Goal: Information Seeking & Learning: Find specific page/section

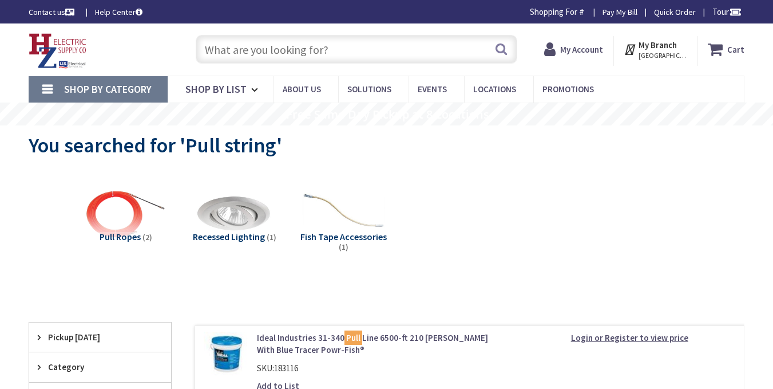
click at [266, 49] on input "text" at bounding box center [357, 49] width 322 height 29
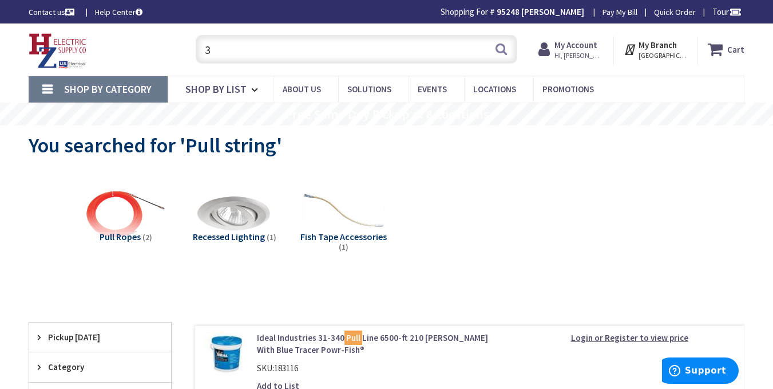
click at [267, 50] on input "3" at bounding box center [357, 49] width 322 height 29
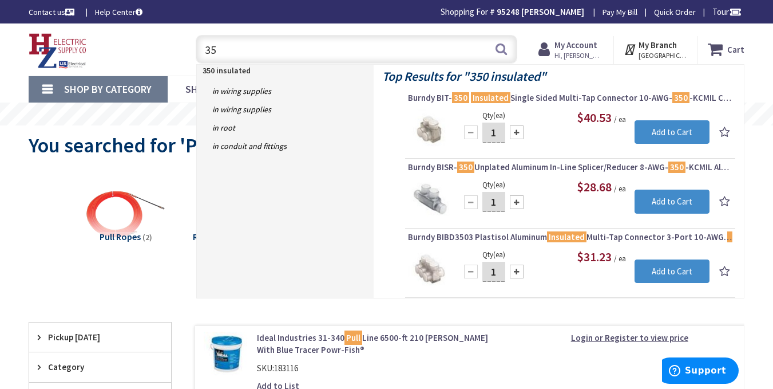
type input "3"
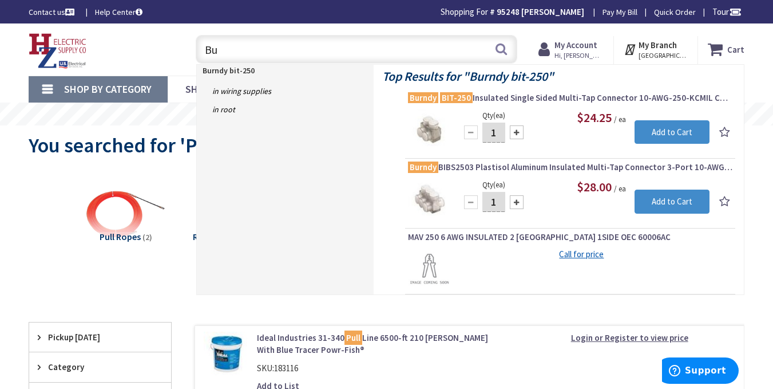
type input "B"
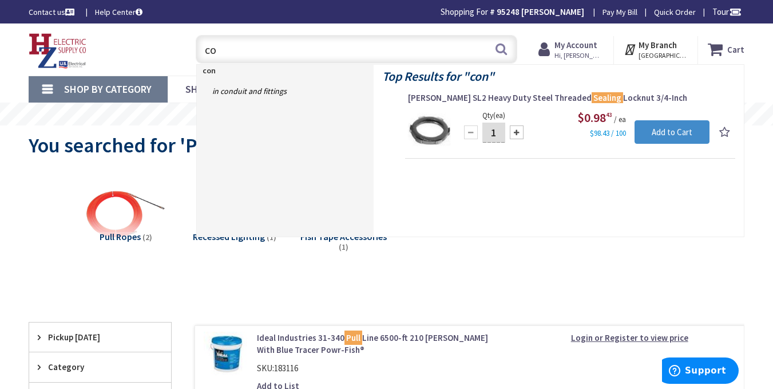
type input "c"
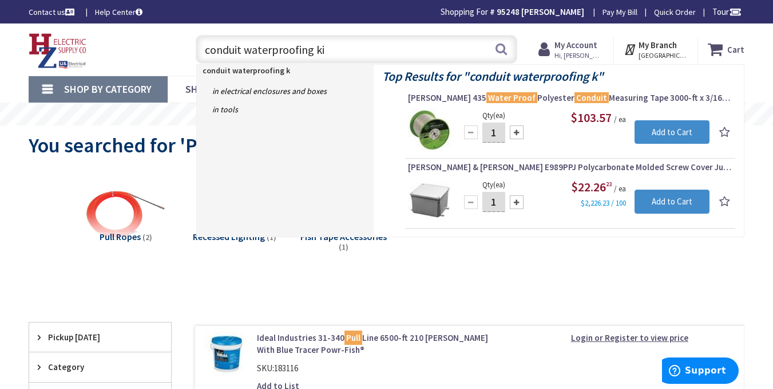
type input "conduit waterproofing kit"
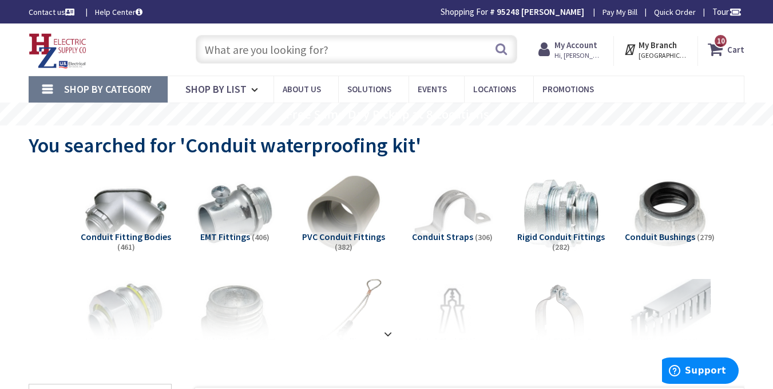
click at [238, 49] on input "text" at bounding box center [357, 49] width 322 height 29
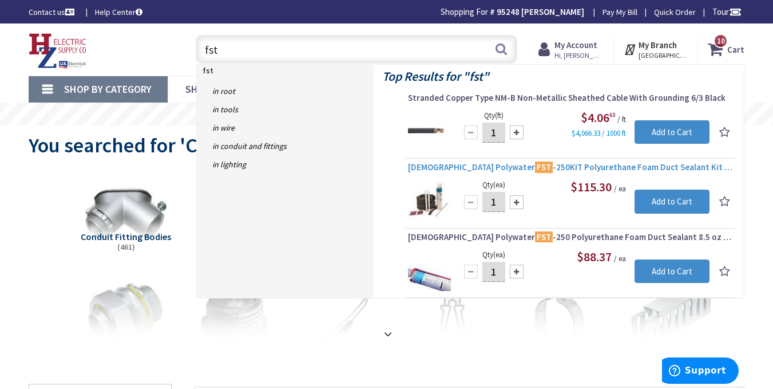
type input "fst"
click at [551, 172] on span "American Polywater FST -250KIT Polyurethane Foam Duct Sealant Kit 8.5 oz Cartri…" at bounding box center [570, 166] width 325 height 11
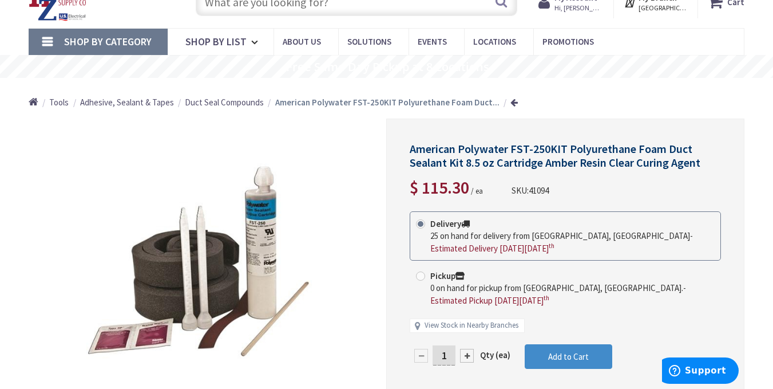
scroll to position [2, 0]
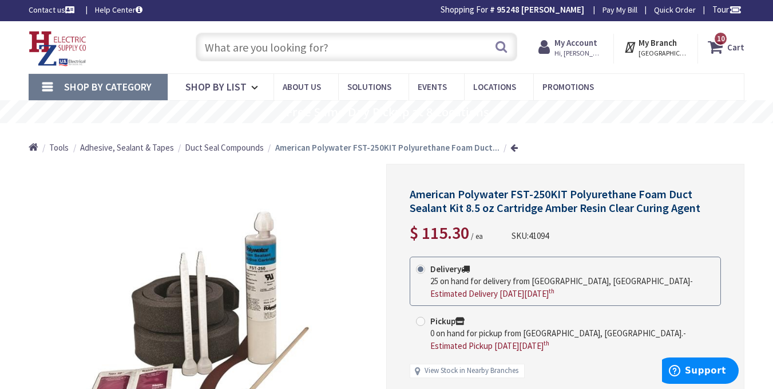
click at [283, 57] on input "text" at bounding box center [357, 47] width 322 height 29
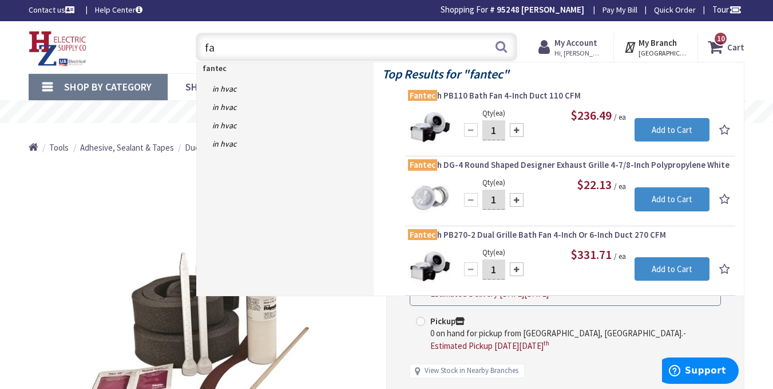
type input "f"
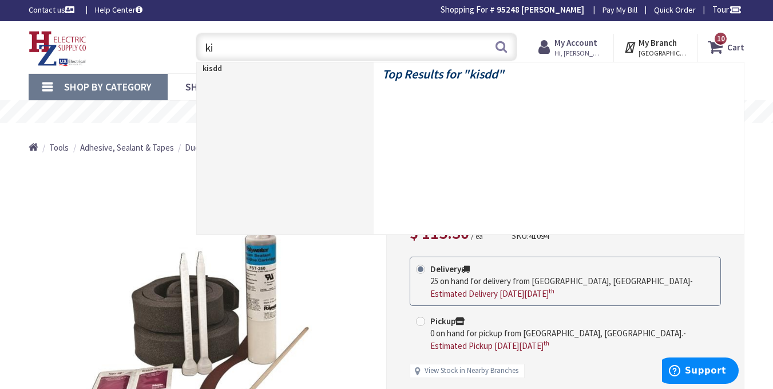
type input "k"
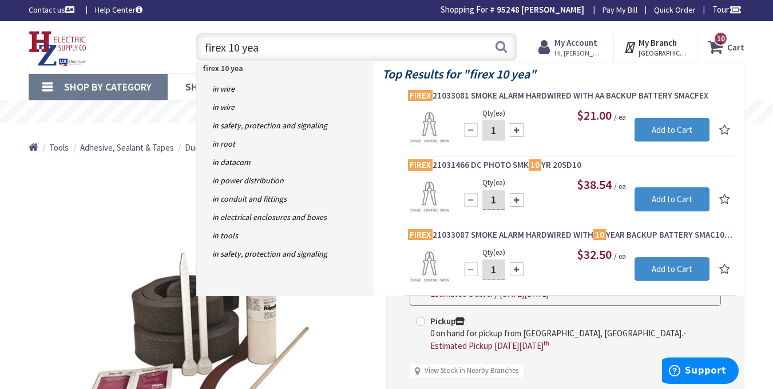
type input "firex 10 year"
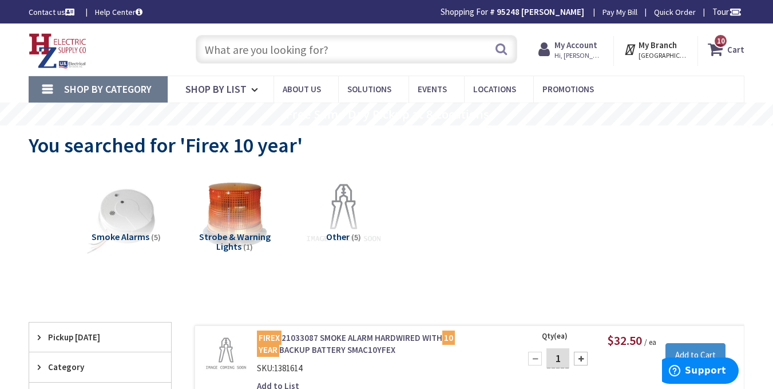
click at [245, 44] on input "text" at bounding box center [357, 49] width 322 height 29
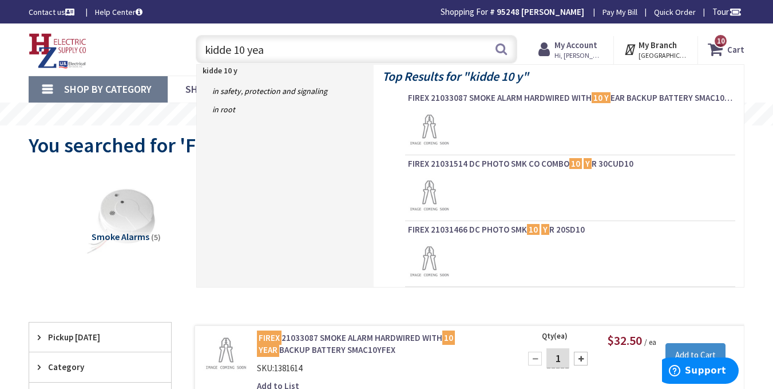
type input "kidde 10 year"
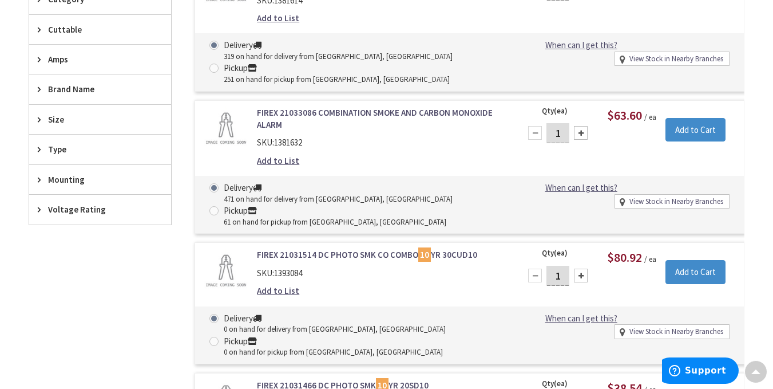
scroll to position [393, 0]
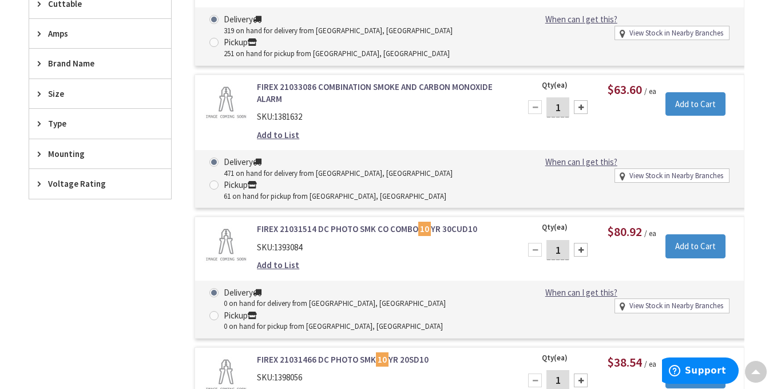
drag, startPoint x: 0, startPoint y: 0, endPoint x: 245, endPoint y: 44, distance: 248.8
click at [245, 44] on div "Pickup" at bounding box center [337, 42] width 226 height 13
click at [220, 44] on input "Pickup 251 on hand for pickup from Pittsfield, MA" at bounding box center [215, 41] width 7 height 7
radio input "true"
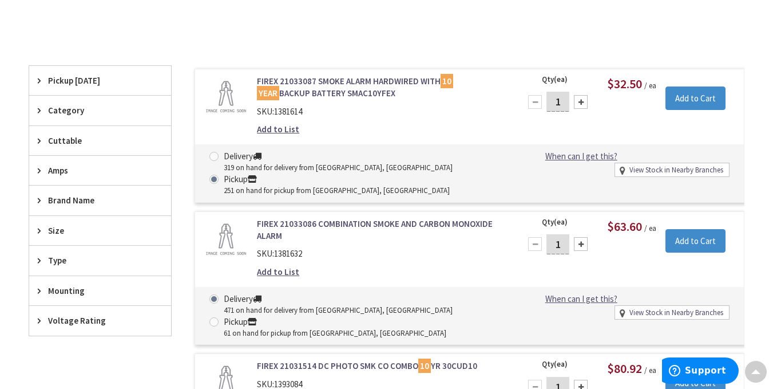
scroll to position [254, 0]
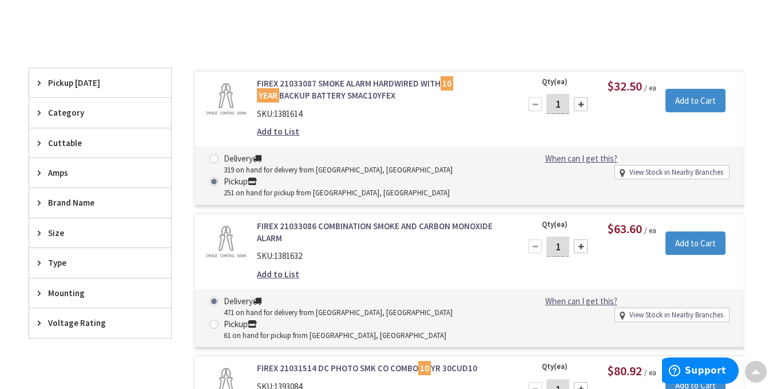
click at [311, 92] on link "FIREX 21033087 SMOKE ALARM HARDWIRED WITH 10 YEAR BACKUP BATTERY SMAC10YFEX" at bounding box center [382, 89] width 250 height 25
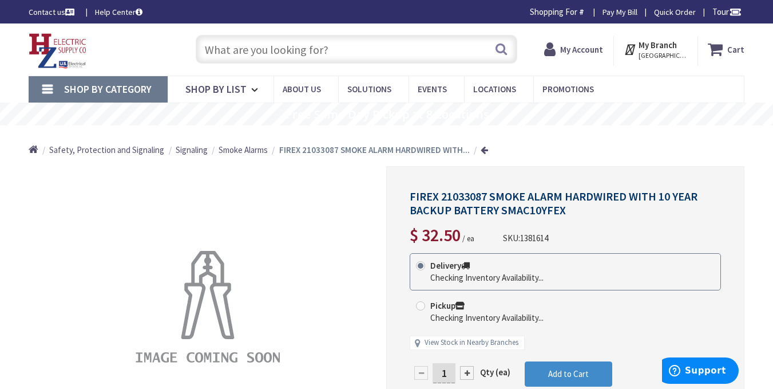
radio input "true"
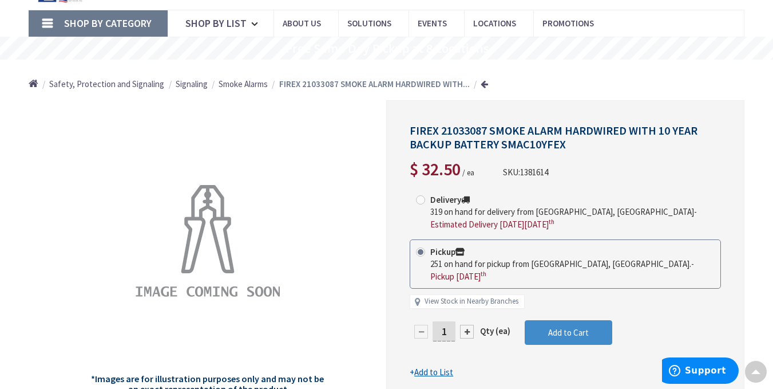
scroll to position [67, 0]
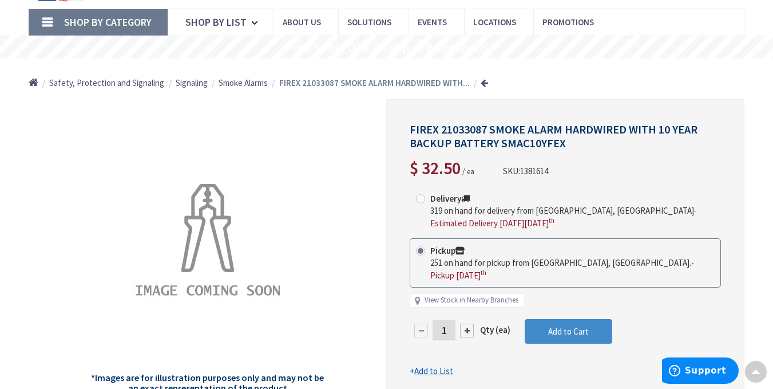
click at [392, 312] on div "FIREX 21033087 SMOKE ALARM HARDWIRED WITH 10 YEAR BACKUP BATTERY SMAC10YFEX $ 3…" at bounding box center [565, 250] width 358 height 302
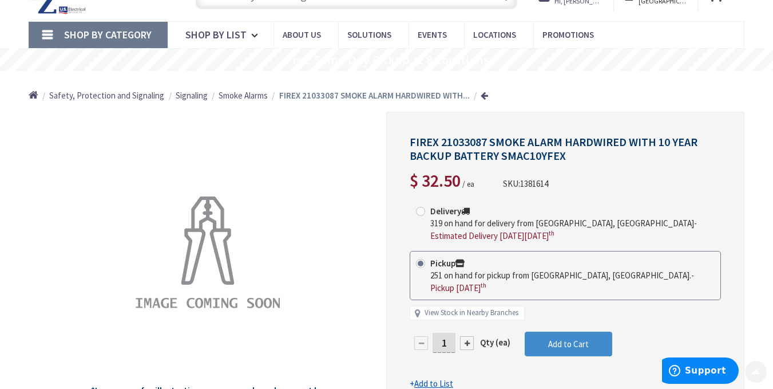
scroll to position [52, 0]
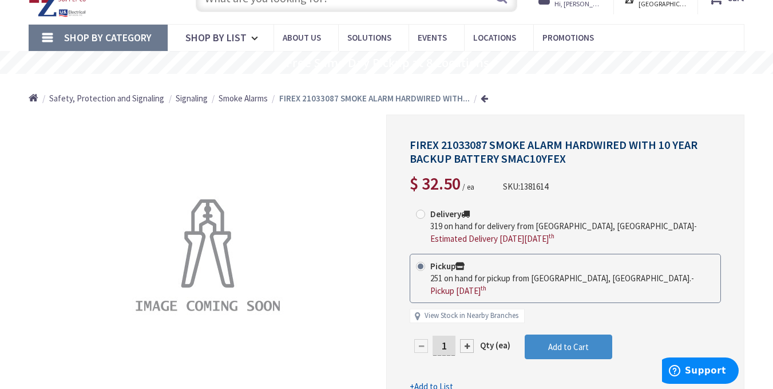
click at [392, 312] on div "FIREX 21033087 SMOKE ALARM HARDWIRED WITH 10 YEAR BACKUP BATTERY SMAC10YFEX $ 3…" at bounding box center [565, 265] width 358 height 302
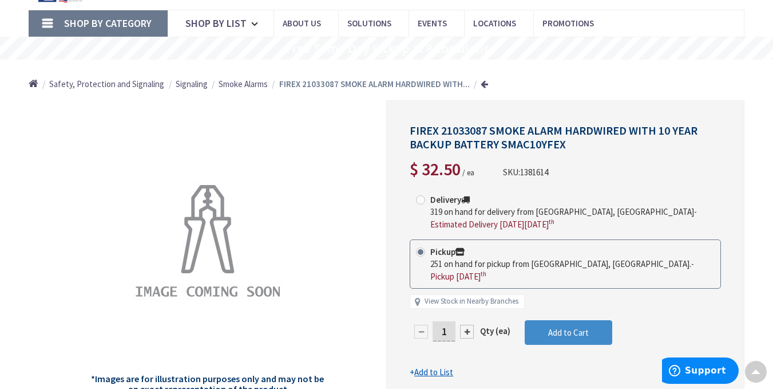
scroll to position [67, 0]
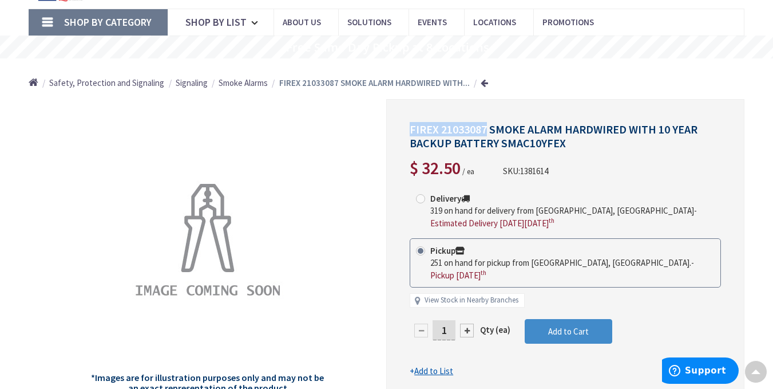
drag, startPoint x: 410, startPoint y: 132, endPoint x: 485, endPoint y: 127, distance: 75.2
click at [485, 127] on span "FIREX 21033087 SMOKE ALARM HARDWIRED WITH 10 YEAR BACKUP BATTERY SMAC10YFEX" at bounding box center [554, 136] width 288 height 28
click at [469, 135] on span "FIREX 21033087 SMOKE ALARM HARDWIRED WITH 10 YEAR BACKUP BATTERY SMAC10YFEX" at bounding box center [554, 136] width 288 height 28
drag, startPoint x: 410, startPoint y: 131, endPoint x: 488, endPoint y: 130, distance: 77.9
click at [488, 130] on span "FIREX 21033087 SMOKE ALARM HARDWIRED WITH 10 YEAR BACKUP BATTERY SMAC10YFEX" at bounding box center [554, 136] width 288 height 28
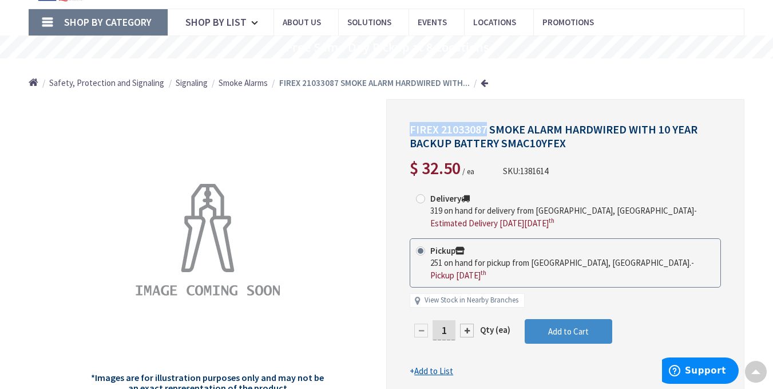
copy span "FIREX 21033087"
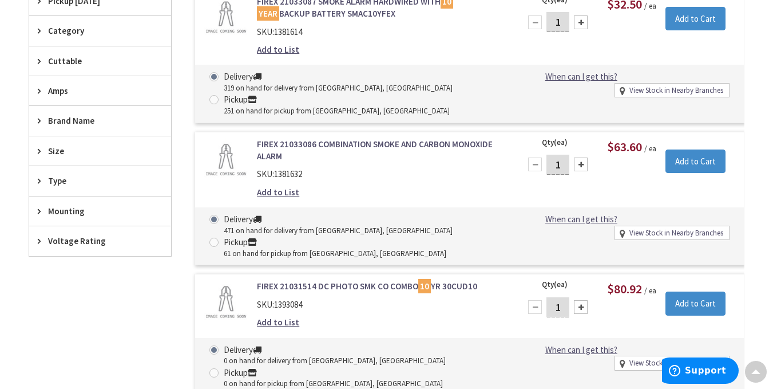
click at [219, 125] on div "FIREX 21033087 SMOKE ALARM HARDWIRED WITH 10 YEAR BACKUP BATTERY SMAC10YFEX SKU…" at bounding box center [458, 336] width 573 height 700
click at [219, 135] on div "FIREX 21033086 COMBINATION SMOKE AND CARBON MONOXIDE ALARM SKU: 1381632 Add to …" at bounding box center [470, 199] width 550 height 134
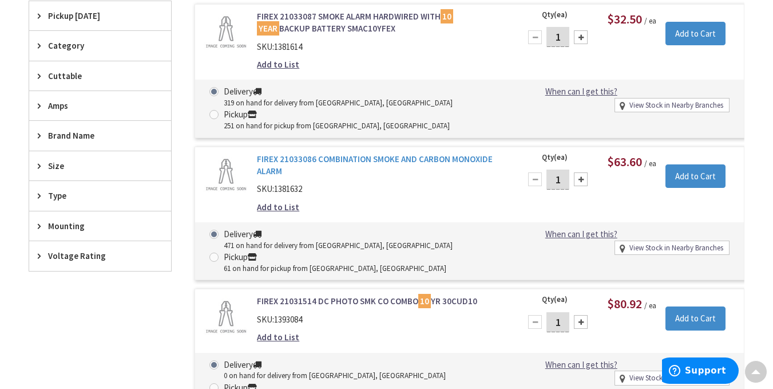
scroll to position [318, 0]
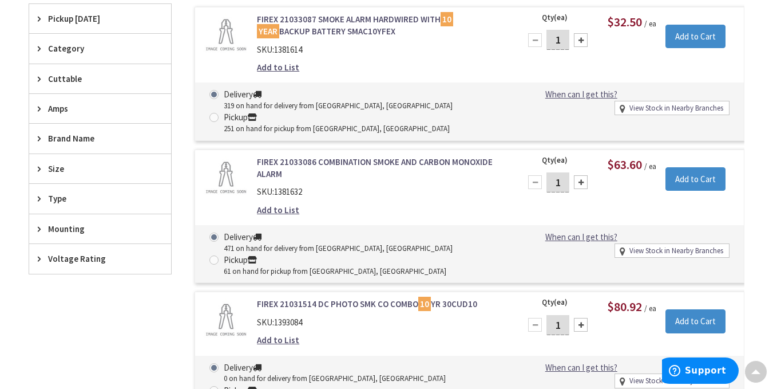
click at [361, 161] on link "FIREX 21033086 COMBINATION SMOKE AND CARBON MONOXIDE ALARM" at bounding box center [382, 168] width 250 height 25
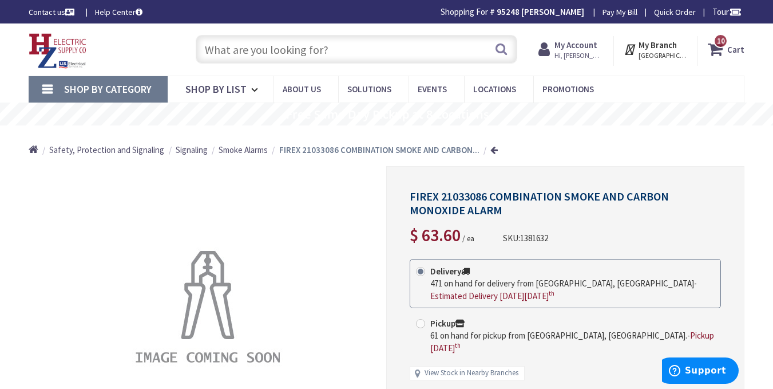
click at [311, 49] on input "text" at bounding box center [357, 49] width 322 height 29
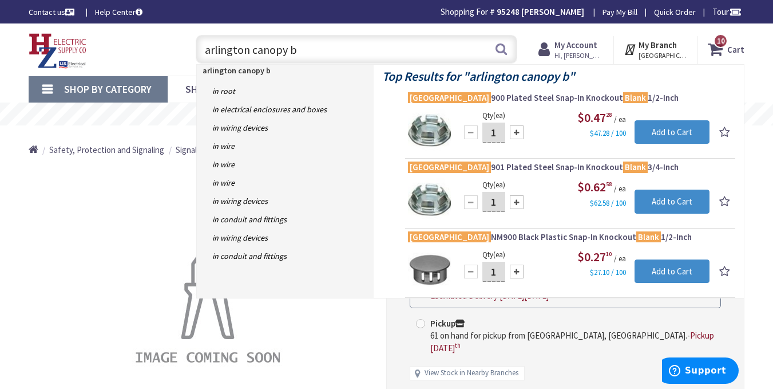
type input "arlington canopy"
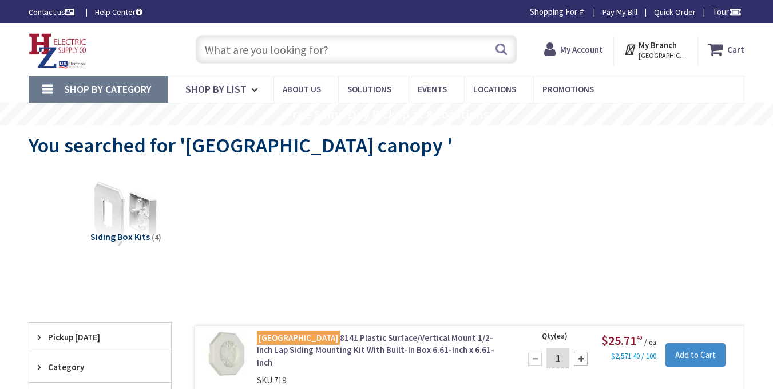
click at [484, 239] on div "Siding Box Kits (4)" at bounding box center [387, 223] width 676 height 110
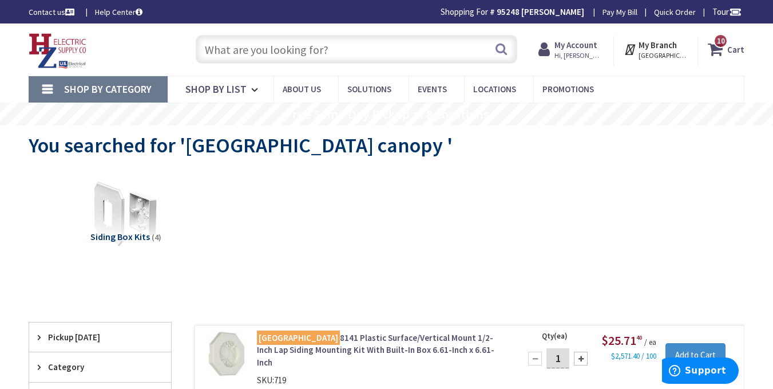
click at [238, 47] on input "text" at bounding box center [357, 49] width 322 height 29
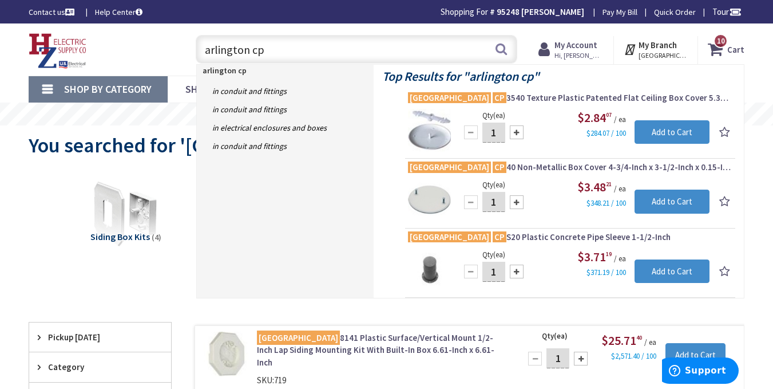
type input "arlington cp"
